Goal: Task Accomplishment & Management: Use online tool/utility

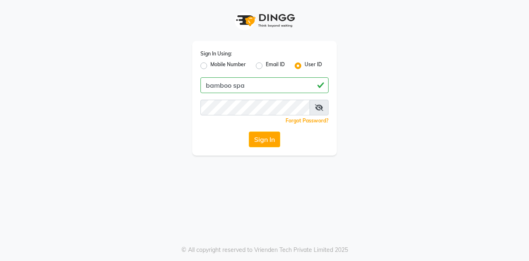
type input "bamboo spa"
click at [275, 142] on button "Sign In" at bounding box center [264, 139] width 31 height 16
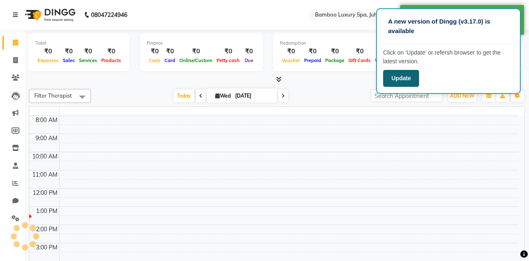
click at [401, 75] on button "Update" at bounding box center [401, 78] width 36 height 17
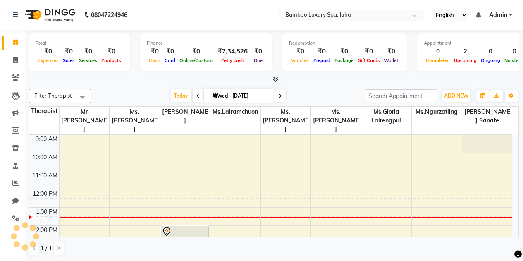
select select "en"
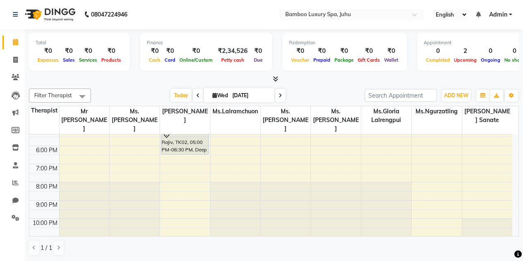
scroll to position [69, 0]
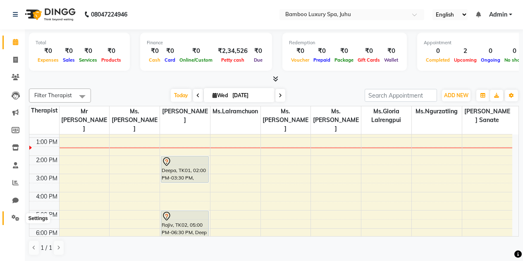
click at [19, 219] on icon at bounding box center [16, 218] width 8 height 6
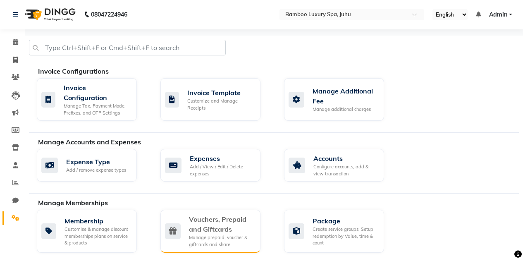
click at [226, 227] on div "Vouchers, Prepaid and Giftcards" at bounding box center [221, 224] width 65 height 20
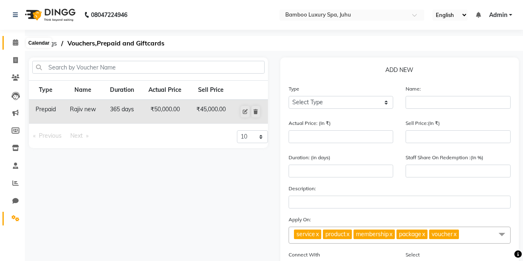
click at [13, 43] on icon at bounding box center [15, 42] width 5 height 6
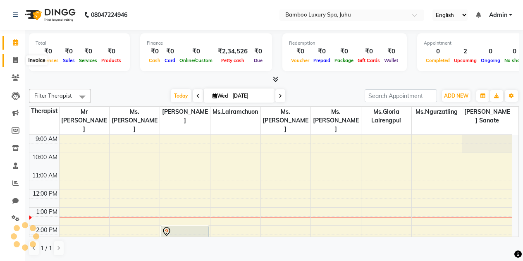
click at [15, 60] on icon at bounding box center [15, 60] width 5 height 6
select select "service"
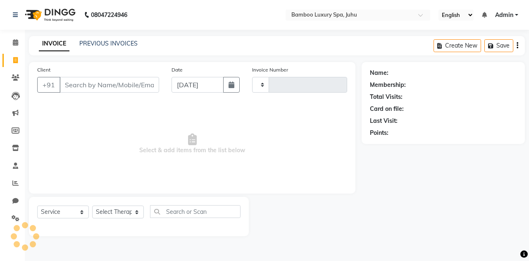
type input "0637"
select select "8043"
click at [72, 85] on input "Client" at bounding box center [110, 85] width 100 height 16
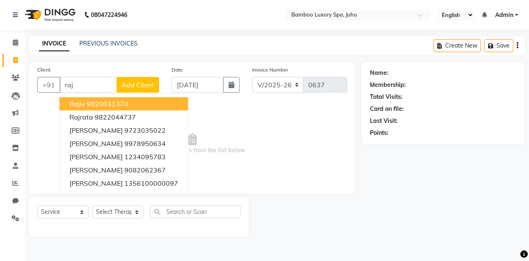
click at [136, 103] on button "Rajiv 9820031370" at bounding box center [124, 103] width 129 height 13
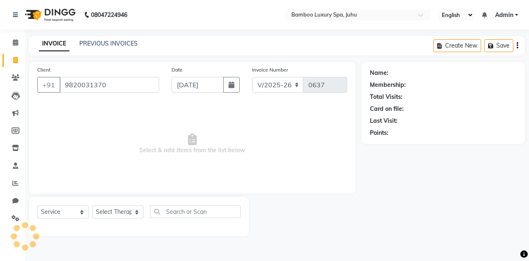
type input "9820031370"
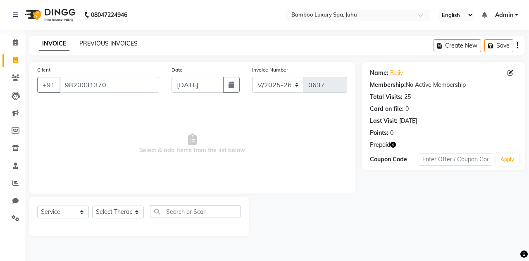
click at [99, 43] on link "PREVIOUS INVOICES" at bounding box center [108, 43] width 58 height 7
click at [80, 212] on select "Select Service Product Membership Package Voucher Prepaid Gift Card" at bounding box center [63, 212] width 52 height 13
select select "V"
click at [37, 206] on select "Select Service Product Membership Package Voucher Prepaid Gift Card" at bounding box center [63, 212] width 52 height 13
click at [137, 214] on select "Select Therapist Catherine Lalnunmawi Sanate KAKA Mr Zawlkapthang Thiek Ms.Chal…" at bounding box center [118, 212] width 52 height 13
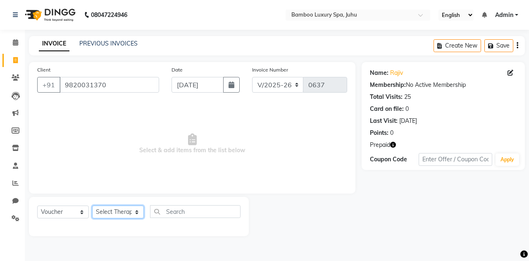
select select "75914"
click at [92, 206] on select "Select Therapist Catherine Lalnunmawi Sanate KAKA Mr Zawlkapthang Thiek Ms.Chal…" at bounding box center [118, 212] width 52 height 13
click at [81, 213] on select "Select Service Product Membership Package Voucher Prepaid Gift Card" at bounding box center [63, 212] width 52 height 13
click at [152, 174] on span "Select & add items from the list below" at bounding box center [192, 144] width 310 height 83
click at [81, 212] on select "Select Service Product Membership Package Voucher Prepaid Gift Card" at bounding box center [63, 212] width 52 height 13
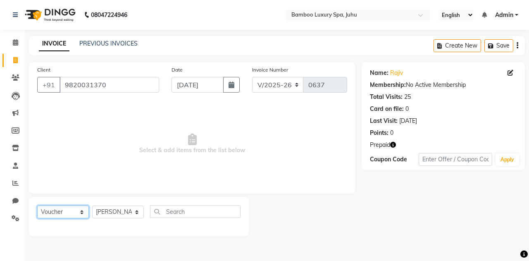
select select "P"
click at [37, 206] on select "Select Service Product Membership Package Voucher Prepaid Gift Card" at bounding box center [63, 212] width 52 height 13
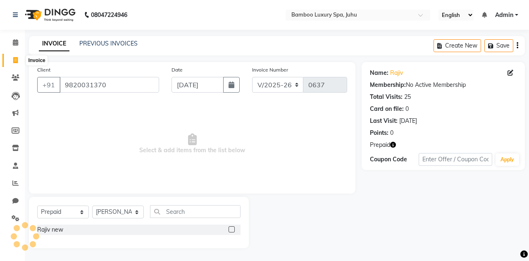
click at [17, 60] on icon at bounding box center [15, 60] width 5 height 6
select select "service"
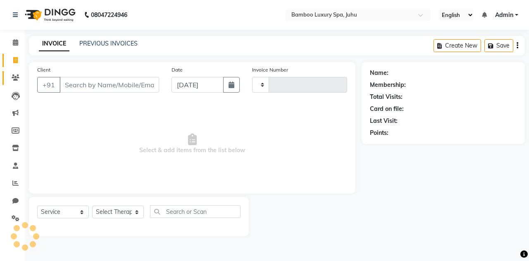
type input "0637"
select select "8043"
click at [14, 41] on icon at bounding box center [15, 42] width 5 height 6
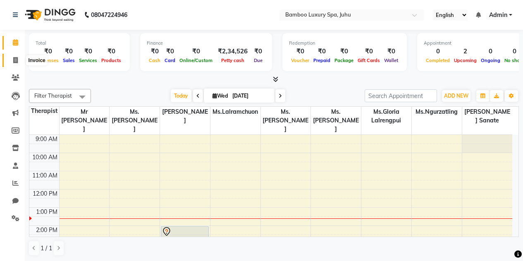
click at [16, 60] on icon at bounding box center [15, 60] width 5 height 6
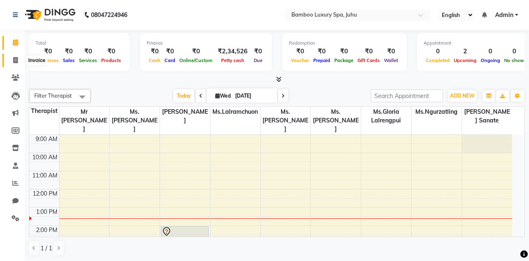
select select "service"
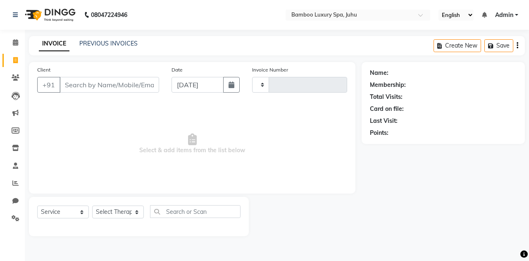
type input "0637"
select select "8043"
click at [75, 84] on input "Client" at bounding box center [110, 85] width 100 height 16
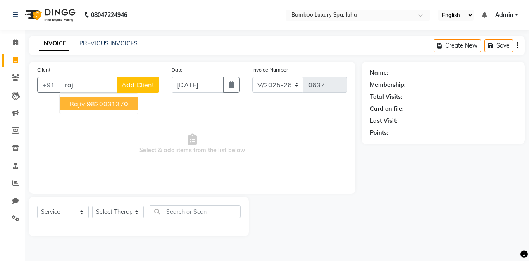
click at [94, 100] on ngb-highlight "9820031370" at bounding box center [107, 104] width 41 height 8
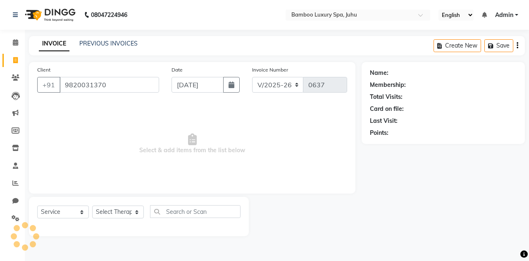
type input "9820031370"
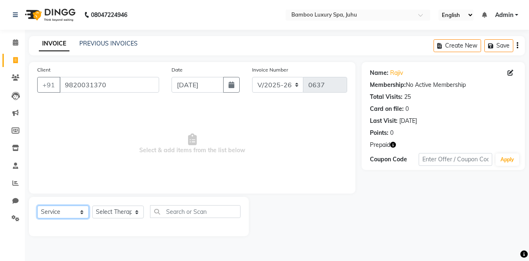
click at [81, 212] on select "Select Service Product Membership Package Voucher Prepaid Gift Card" at bounding box center [63, 212] width 52 height 13
select select "P"
click at [37, 206] on select "Select Service Product Membership Package Voucher Prepaid Gift Card" at bounding box center [63, 212] width 52 height 13
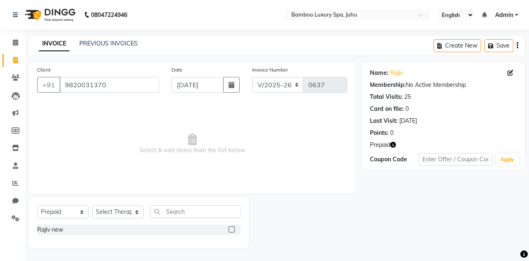
click at [232, 228] on label at bounding box center [232, 229] width 6 height 6
click at [232, 228] on input "checkbox" at bounding box center [231, 229] width 5 height 5
click at [232, 228] on label at bounding box center [232, 229] width 6 height 6
click at [232, 228] on input "checkbox" at bounding box center [231, 229] width 5 height 5
checkbox input "false"
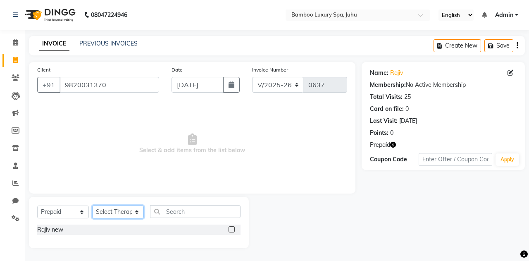
click at [136, 211] on select "Select Therapist Catherine Lalnunmawi Sanate KAKA Mr Zawlkapthang Thiek Ms.Chal…" at bounding box center [118, 212] width 52 height 13
click at [275, 169] on span "Select & add items from the list below" at bounding box center [192, 144] width 310 height 83
click at [15, 129] on icon at bounding box center [16, 130] width 8 height 6
select select
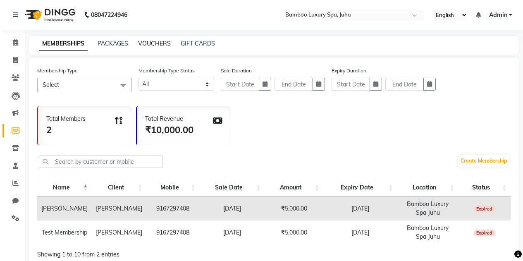
click at [151, 45] on link "VOUCHERS" at bounding box center [154, 43] width 33 height 7
select select
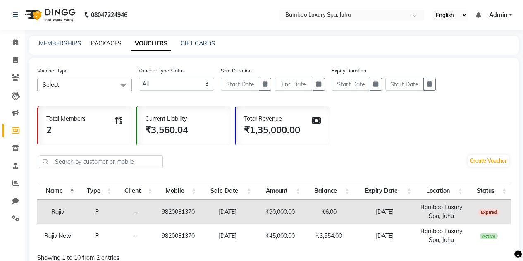
click at [96, 43] on link "PACKAGES" at bounding box center [106, 43] width 31 height 7
select select
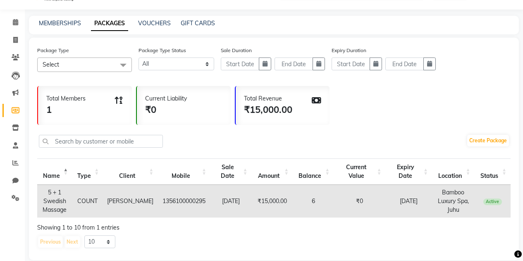
scroll to position [23, 0]
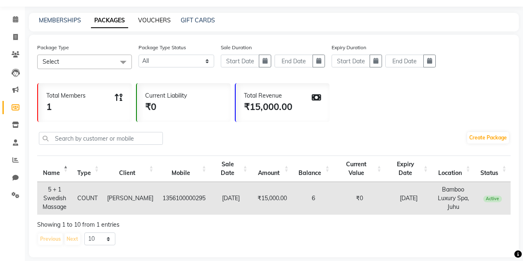
click at [151, 17] on link "VOUCHERS" at bounding box center [154, 20] width 33 height 7
select select
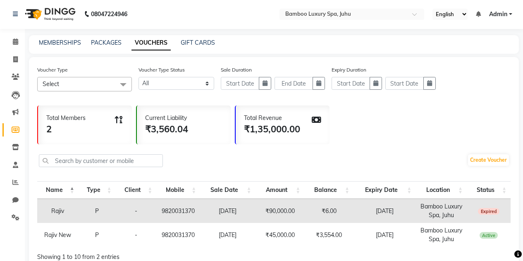
scroll to position [0, 0]
click at [105, 44] on link "PACKAGES" at bounding box center [106, 42] width 31 height 7
select select
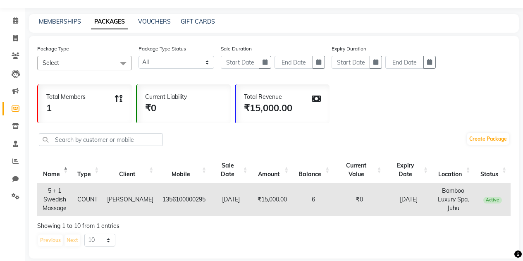
scroll to position [23, 0]
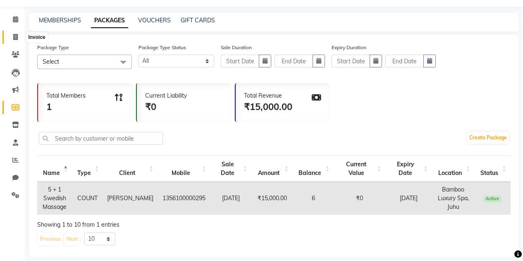
click at [15, 34] on icon at bounding box center [15, 37] width 5 height 6
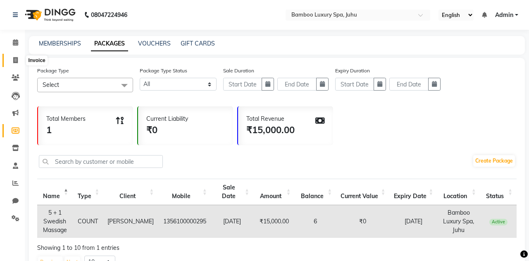
select select "service"
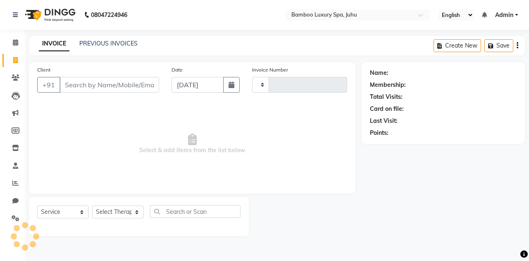
type input "0637"
select select "8043"
click at [16, 43] on icon at bounding box center [15, 42] width 5 height 6
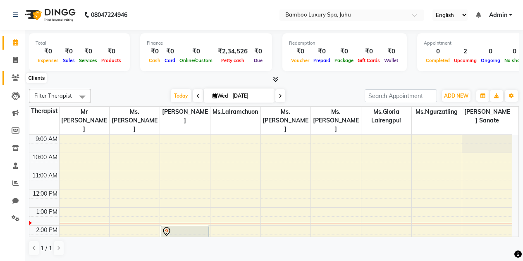
click at [14, 75] on icon at bounding box center [16, 77] width 8 height 6
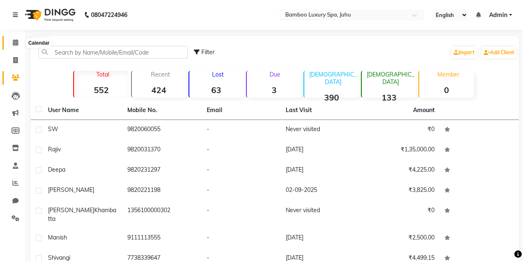
click at [16, 42] on icon at bounding box center [15, 42] width 5 height 6
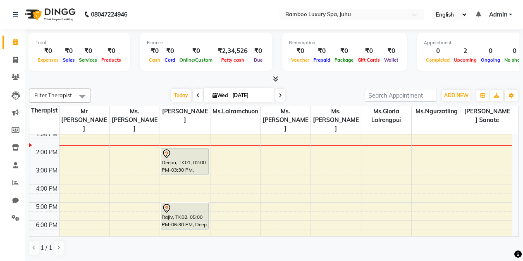
scroll to position [152, 0]
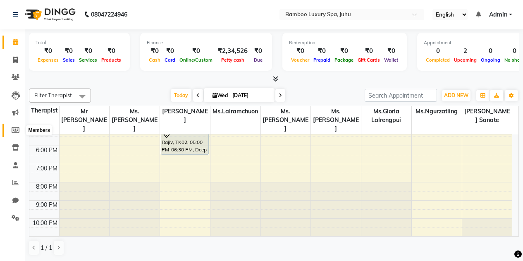
click at [21, 129] on span at bounding box center [15, 131] width 14 height 10
select select
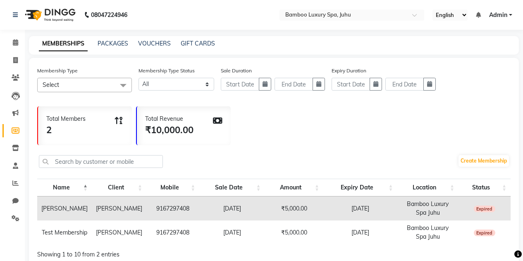
click at [103, 38] on div "MEMBERSHIPS PACKAGES VOUCHERS GIFT CARDS" at bounding box center [274, 45] width 490 height 19
click at [103, 45] on link "PACKAGES" at bounding box center [113, 43] width 31 height 7
select select
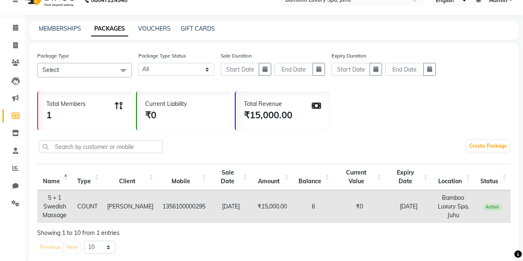
scroll to position [23, 0]
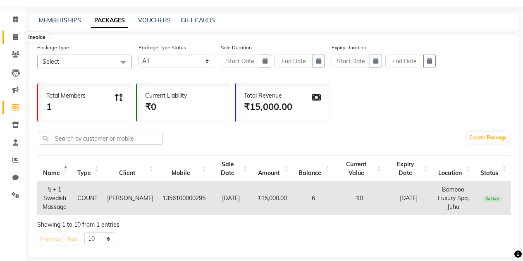
click at [13, 36] on span at bounding box center [15, 38] width 14 height 10
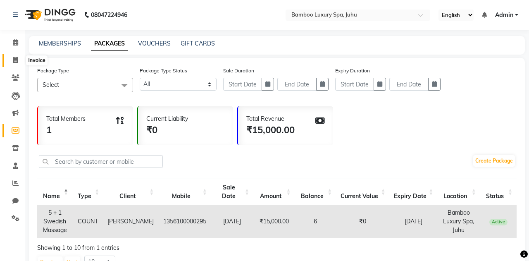
select select "service"
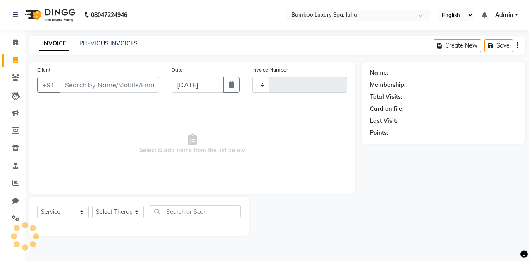
type input "0637"
select select "8043"
click at [67, 84] on input "Client" at bounding box center [110, 85] width 100 height 16
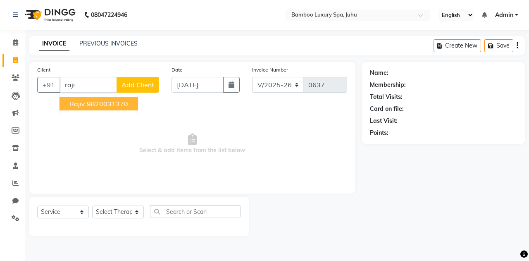
click at [99, 105] on ngb-highlight "9820031370" at bounding box center [107, 104] width 41 height 8
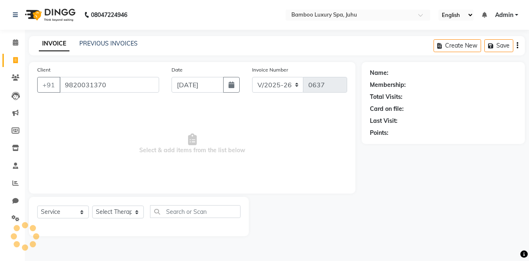
type input "9820031370"
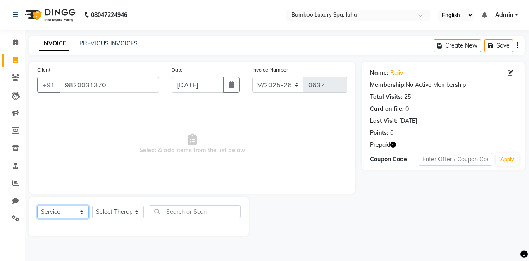
click at [80, 214] on select "Select Service Product Membership Package Voucher Prepaid Gift Card" at bounding box center [63, 212] width 52 height 13
click at [37, 206] on select "Select Service Product Membership Package Voucher Prepaid Gift Card" at bounding box center [63, 212] width 52 height 13
click at [82, 213] on select "Select Service Product Membership Package Voucher Prepaid Gift Card" at bounding box center [63, 212] width 52 height 13
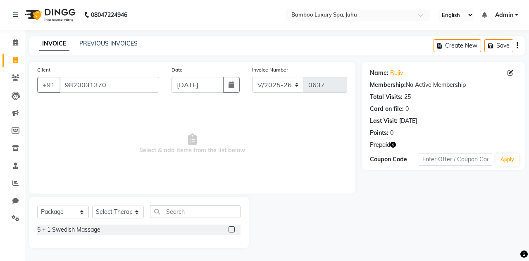
click at [131, 135] on span "Select & add items from the list below" at bounding box center [192, 144] width 310 height 83
click at [81, 213] on select "Select Service Product Membership Package Voucher Prepaid Gift Card" at bounding box center [63, 212] width 52 height 13
select select "V"
click at [37, 206] on select "Select Service Product Membership Package Voucher Prepaid Gift Card" at bounding box center [63, 212] width 52 height 13
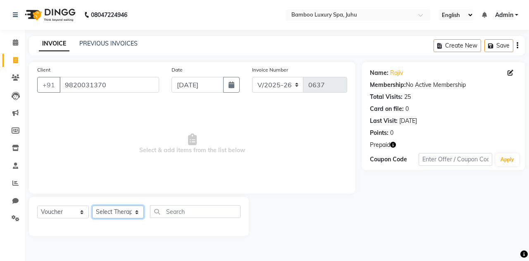
click at [136, 211] on select "Select Therapist Catherine Lalnunmawi Sanate KAKA Mr Zawlkapthang Thiek Ms.Chal…" at bounding box center [118, 212] width 52 height 13
select select "75914"
click at [92, 206] on select "Select Therapist Catherine Lalnunmawi Sanate KAKA Mr Zawlkapthang Thiek Ms.Chal…" at bounding box center [118, 212] width 52 height 13
click at [109, 84] on input "9820031370" at bounding box center [110, 85] width 100 height 16
click at [79, 213] on select "Select Service Product Membership Package Voucher Prepaid Gift Card" at bounding box center [63, 212] width 52 height 13
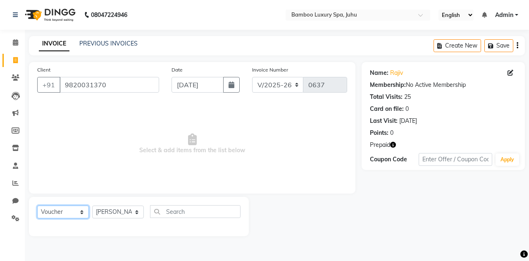
select select "P"
click at [37, 206] on select "Select Service Product Membership Package Voucher Prepaid Gift Card" at bounding box center [63, 212] width 52 height 13
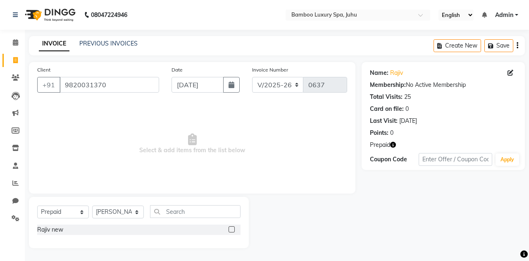
click at [232, 229] on label at bounding box center [232, 229] width 6 height 6
click at [232, 229] on input "checkbox" at bounding box center [231, 229] width 5 height 5
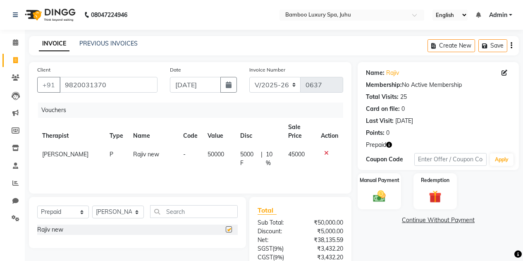
checkbox input "false"
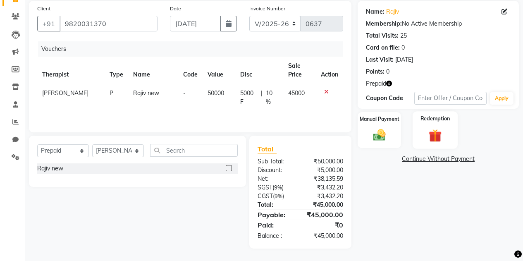
click at [435, 140] on img at bounding box center [435, 136] width 21 height 16
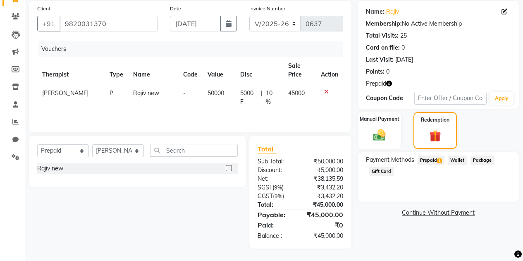
click at [429, 158] on span "Prepaid 1" at bounding box center [431, 160] width 27 height 10
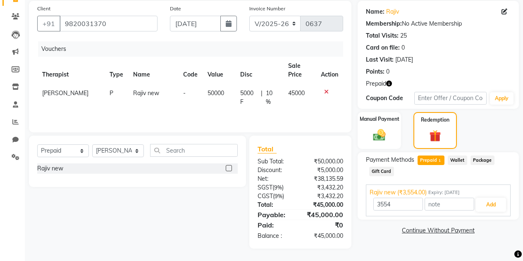
scroll to position [0, 0]
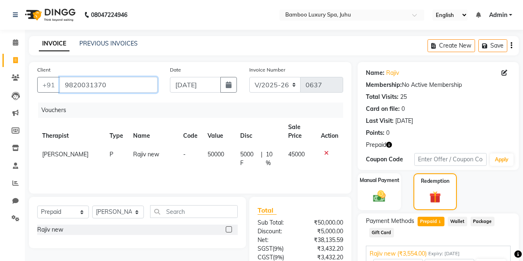
click at [122, 88] on input "9820031370" at bounding box center [109, 85] width 98 height 16
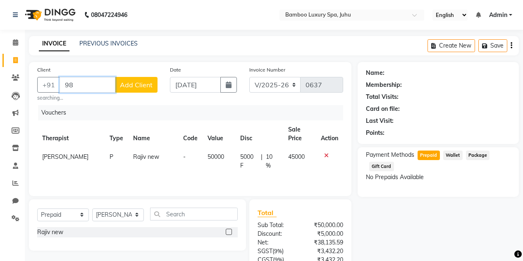
type input "9"
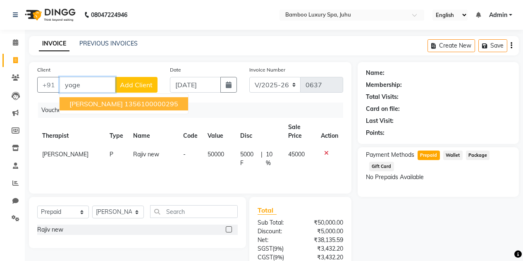
click at [98, 105] on span "Yogesh Agrawal" at bounding box center [95, 104] width 53 height 8
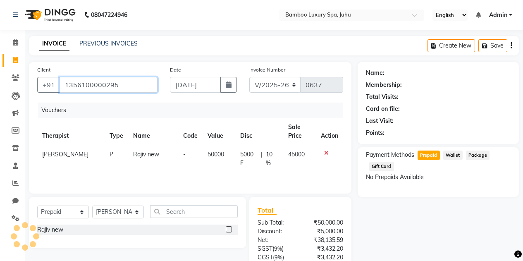
type input "1356100000295"
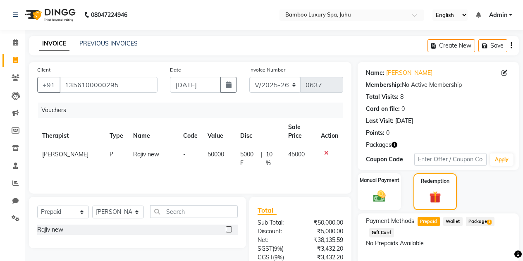
scroll to position [61, 0]
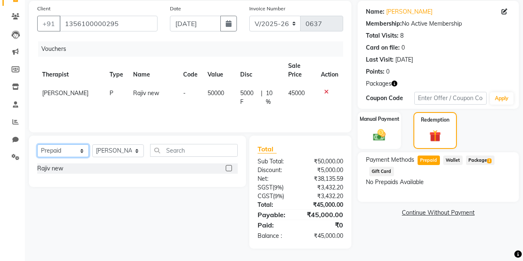
click at [79, 151] on select "Select Service Product Membership Package Voucher Prepaid Gift Card" at bounding box center [63, 150] width 52 height 13
select select "package"
click at [37, 144] on select "Select Service Product Membership Package Voucher Prepaid Gift Card" at bounding box center [63, 150] width 52 height 13
click at [326, 93] on icon at bounding box center [326, 92] width 5 height 6
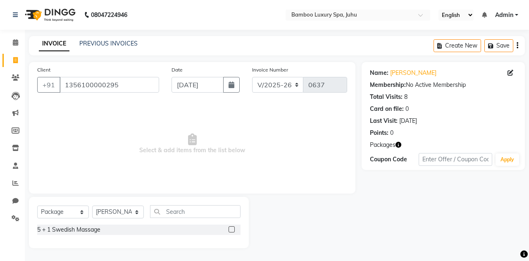
click at [233, 232] on div at bounding box center [231, 230] width 5 height 9
click at [231, 229] on label at bounding box center [232, 229] width 6 height 6
click at [231, 229] on input "checkbox" at bounding box center [231, 229] width 5 height 5
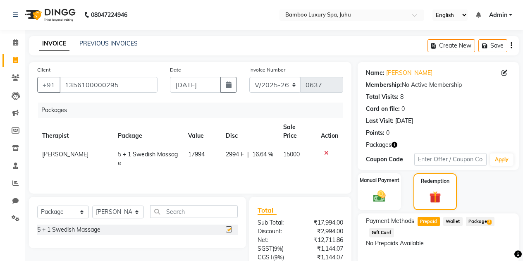
checkbox input "false"
click at [441, 180] on label "Redemption" at bounding box center [436, 181] width 30 height 8
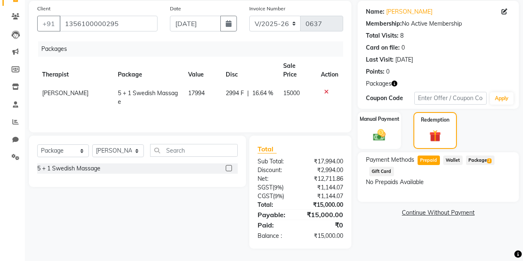
click at [425, 157] on span "Prepaid" at bounding box center [429, 160] width 22 height 10
click at [476, 160] on span "Package 2" at bounding box center [480, 160] width 29 height 10
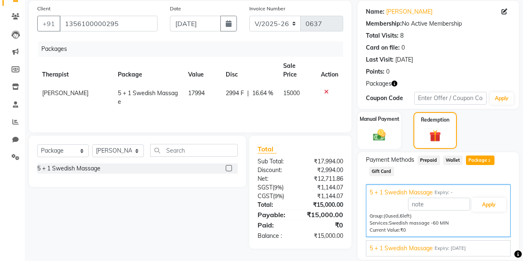
scroll to position [89, 0]
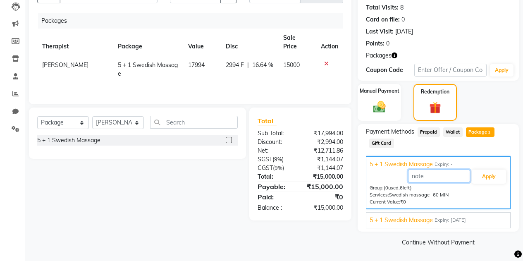
click at [432, 174] on input "text" at bounding box center [439, 176] width 62 height 13
type input "1"
click at [424, 240] on link "Continue Without Payment" at bounding box center [438, 242] width 158 height 9
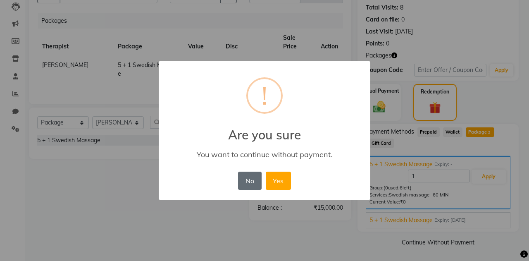
click at [250, 181] on button "No" at bounding box center [249, 181] width 23 height 18
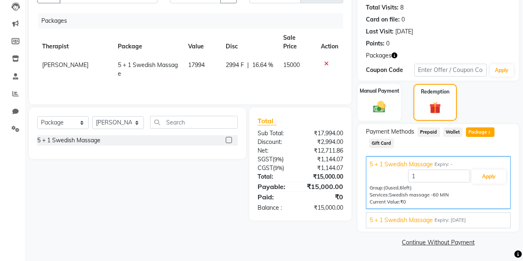
click at [404, 220] on span "5 + 1 Swedish Massage" at bounding box center [401, 220] width 63 height 9
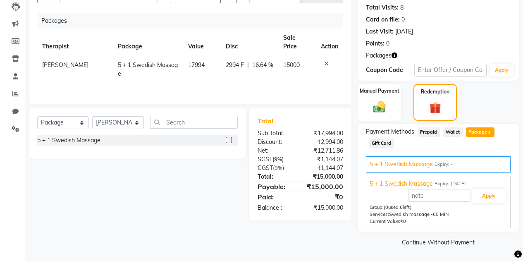
click at [147, 194] on div "Select Service Product Membership Package Voucher Prepaid Gift Card Select Ther…" at bounding box center [134, 164] width 223 height 113
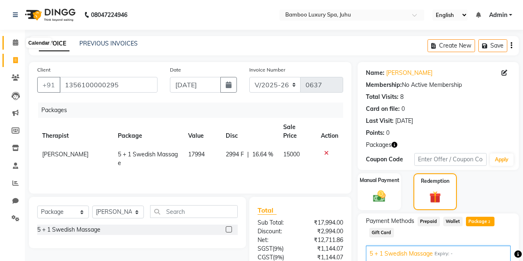
click at [13, 41] on icon at bounding box center [15, 42] width 5 height 6
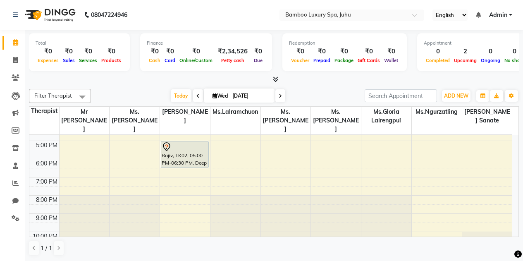
scroll to position [152, 0]
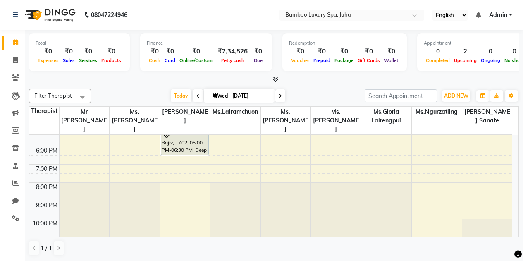
click at [337, 61] on span "Package" at bounding box center [343, 60] width 23 height 6
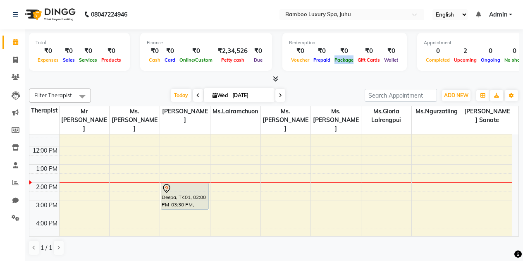
scroll to position [0, 0]
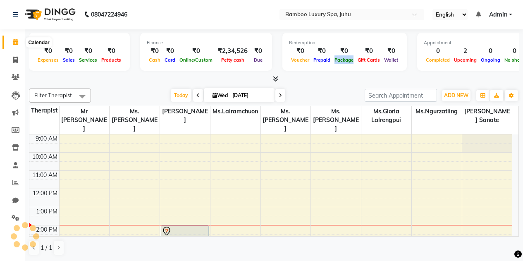
click at [13, 38] on span at bounding box center [15, 43] width 14 height 10
